Goal: Information Seeking & Learning: Learn about a topic

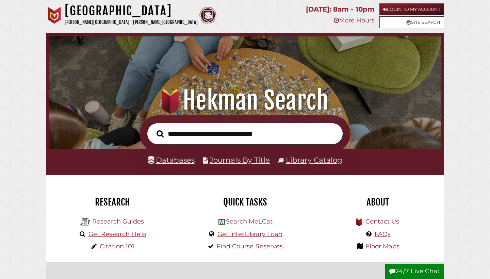
scroll to position [129, 388]
type input "**********"
click at [160, 133] on button "Search" at bounding box center [160, 133] width 14 height 11
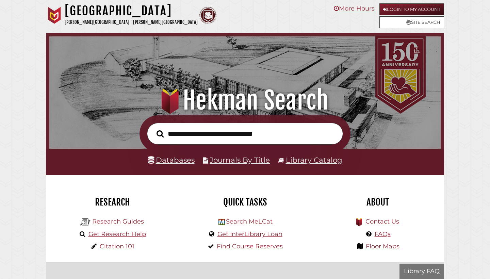
scroll to position [129, 388]
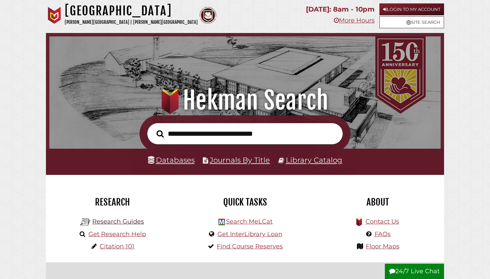
click at [121, 223] on link "Research Guides" at bounding box center [118, 221] width 52 height 7
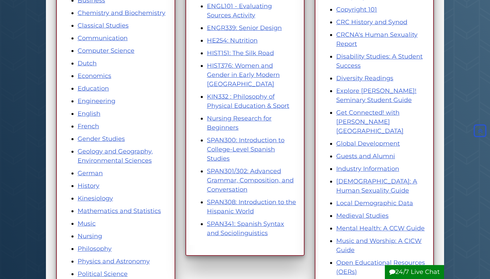
scroll to position [209, 0]
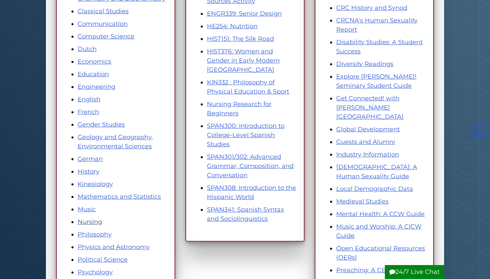
click at [81, 222] on link "Nursing" at bounding box center [90, 221] width 24 height 7
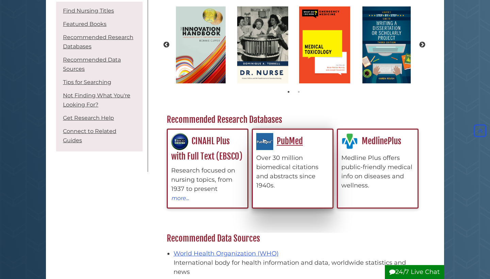
scroll to position [213, 260]
click at [283, 166] on div "Over 30 million biomedical citations and abstracts since 1940s." at bounding box center [292, 171] width 73 height 37
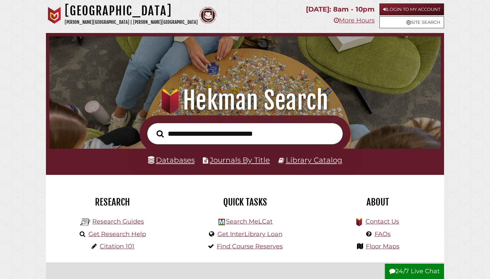
scroll to position [129, 388]
type input "*"
click at [120, 219] on link "Research Guides" at bounding box center [118, 221] width 52 height 7
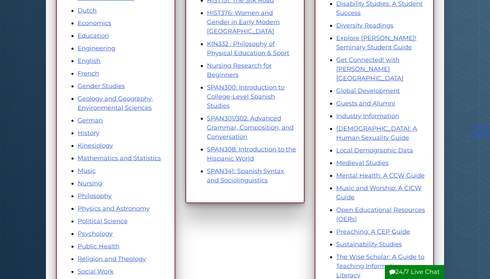
scroll to position [256, 0]
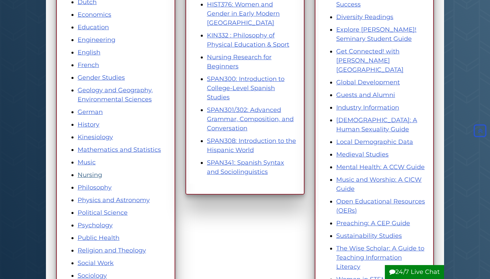
click at [93, 173] on link "Nursing" at bounding box center [90, 174] width 24 height 7
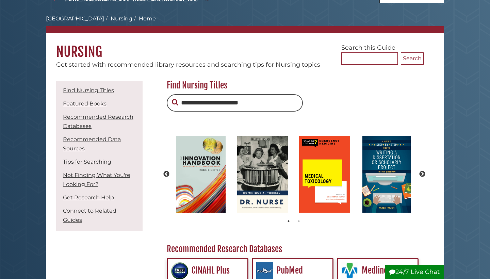
scroll to position [83, 0]
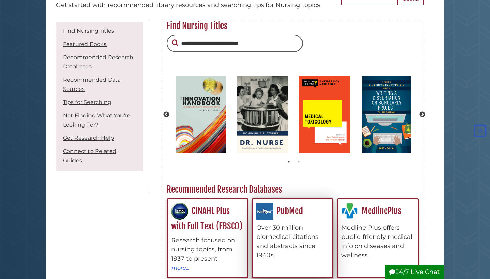
click at [277, 245] on div "Over 30 million biomedical citations and abstracts since 1940s." at bounding box center [292, 241] width 73 height 37
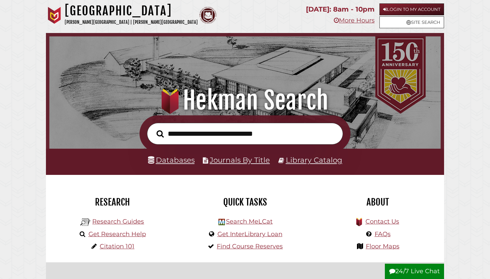
scroll to position [129, 388]
click at [132, 222] on link "Research Guides" at bounding box center [118, 221] width 52 height 7
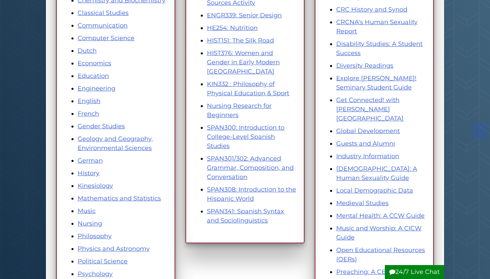
scroll to position [216, 0]
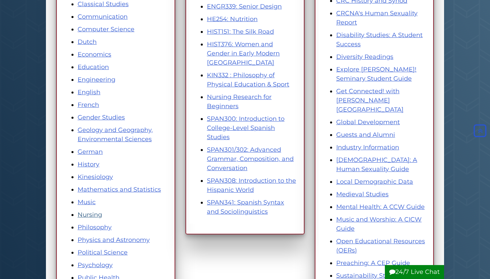
click at [89, 215] on link "Nursing" at bounding box center [90, 214] width 24 height 7
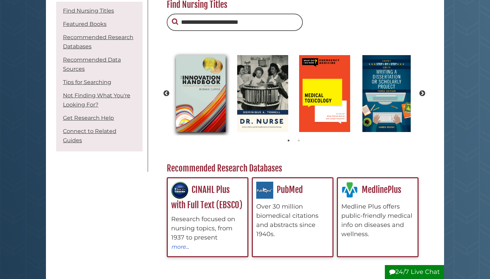
scroll to position [106, 0]
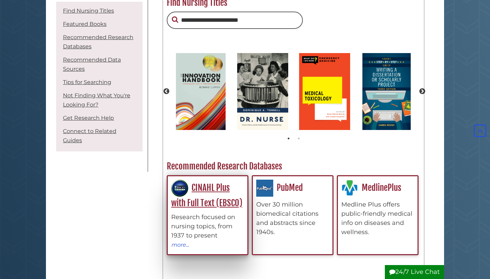
click at [187, 222] on div "Research focused on nursing topics, from 1937 to present" at bounding box center [207, 227] width 73 height 28
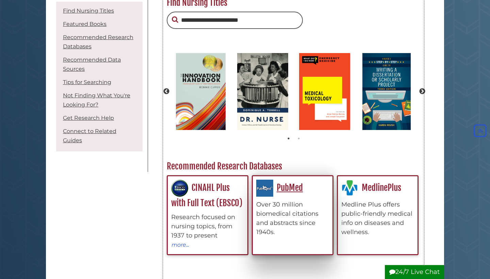
click at [286, 194] on div "PubMed Over 30 million biomedical citations and abstracts since 1940s." at bounding box center [292, 208] width 73 height 57
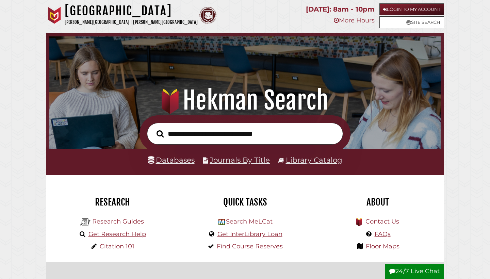
scroll to position [129, 388]
click at [124, 223] on link "Research Guides" at bounding box center [118, 221] width 52 height 7
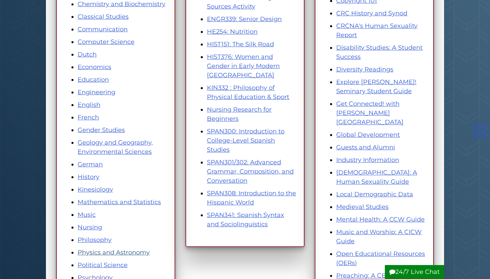
scroll to position [217, 0]
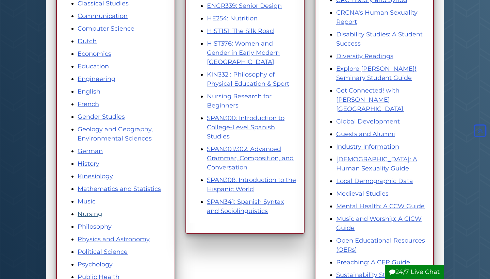
click at [89, 212] on link "Nursing" at bounding box center [90, 213] width 24 height 7
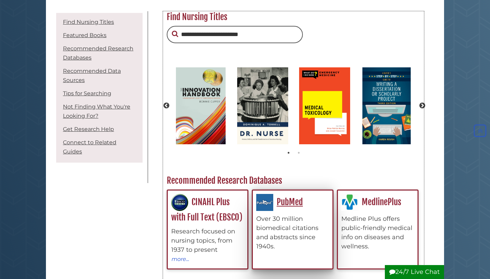
click at [257, 235] on div "Over 30 million biomedical citations and abstracts since 1940s." at bounding box center [292, 232] width 73 height 37
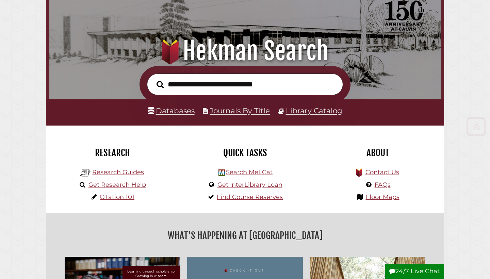
scroll to position [138, 0]
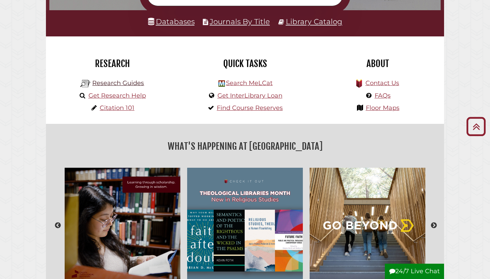
click at [137, 84] on link "Research Guides" at bounding box center [118, 82] width 52 height 7
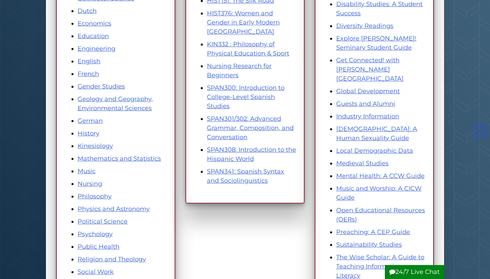
scroll to position [254, 0]
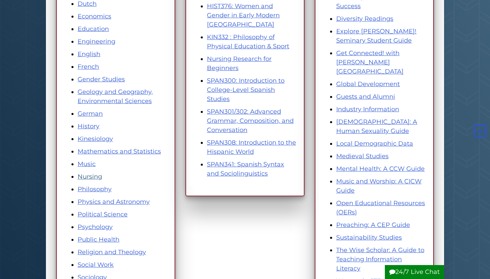
click at [96, 177] on link "Nursing" at bounding box center [90, 176] width 24 height 7
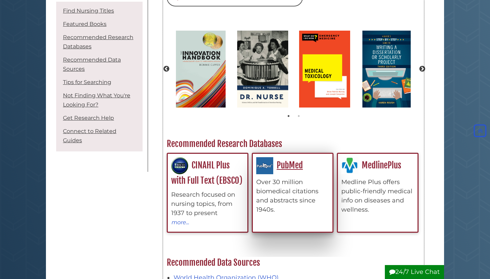
click at [269, 183] on div "Over 30 million biomedical citations and abstracts since 1940s." at bounding box center [292, 195] width 73 height 37
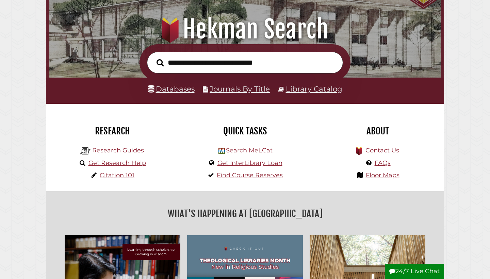
scroll to position [72, 0]
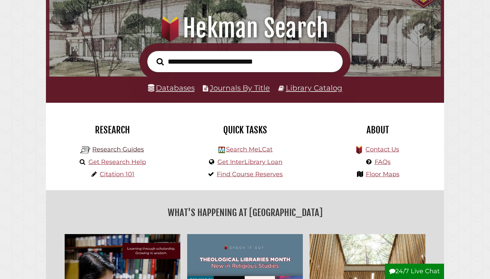
click at [128, 149] on link "Research Guides" at bounding box center [118, 149] width 52 height 7
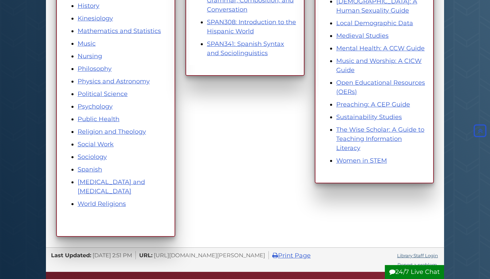
scroll to position [396, 0]
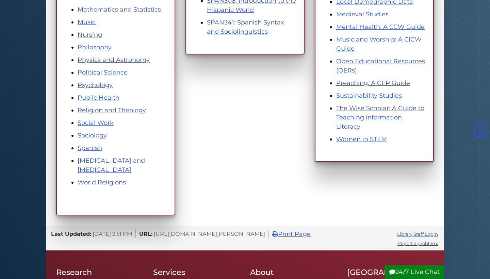
click at [94, 34] on link "Nursing" at bounding box center [90, 34] width 24 height 7
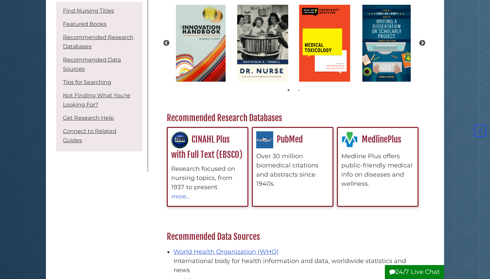
scroll to position [201, 0]
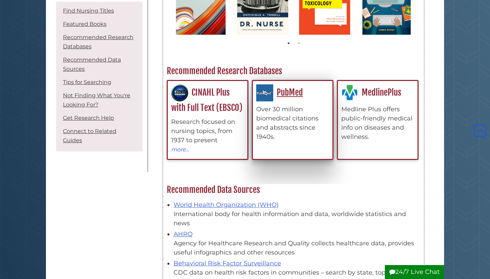
click at [288, 94] on link "PubMed" at bounding box center [279, 92] width 47 height 11
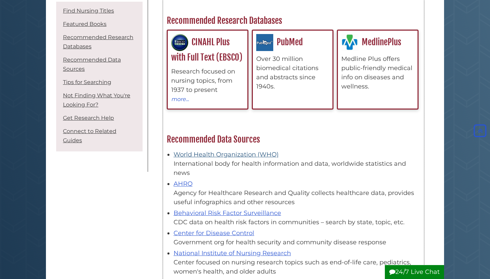
click at [257, 151] on link "World Health Organization (WHO)" at bounding box center [225, 154] width 105 height 7
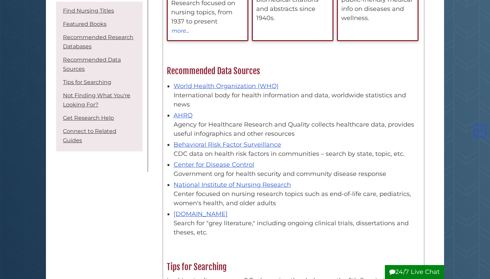
scroll to position [320, 0]
click at [233, 184] on link "National Institute of Nursing Research" at bounding box center [231, 184] width 117 height 7
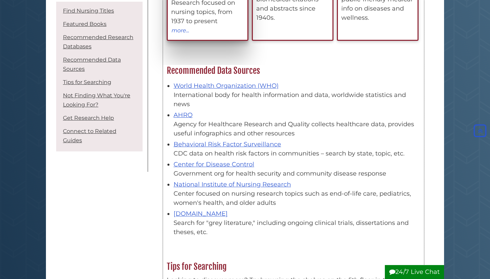
click at [233, 35] on div "CINAHL Plus with Full Text (EBSCO) Research focused on nursing topics, from 193…" at bounding box center [207, 0] width 73 height 70
